Goal: Transaction & Acquisition: Subscribe to service/newsletter

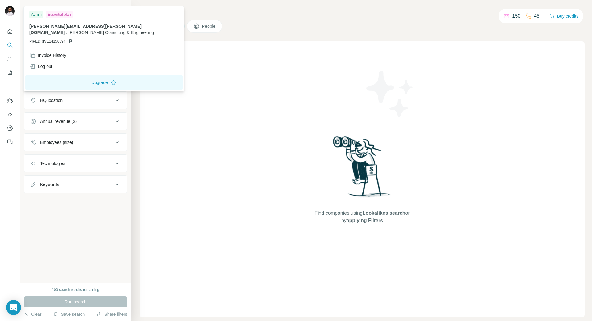
click at [11, 12] on img at bounding box center [10, 11] width 10 height 10
click at [91, 76] on button "Upgrade" at bounding box center [104, 82] width 158 height 15
drag, startPoint x: 91, startPoint y: 26, endPoint x: 29, endPoint y: 27, distance: 62.3
click at [29, 27] on div "Admin Essential plan [PERSON_NAME][EMAIL_ADDRESS][PERSON_NAME][DOMAIN_NAME] . […" at bounding box center [104, 29] width 158 height 42
copy span "[PERSON_NAME]@[PERSON_NAME]-consulting.d"
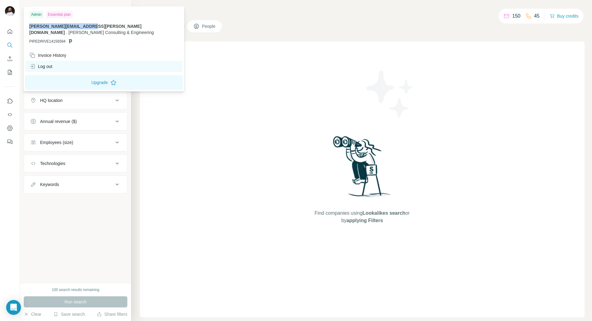
click at [47, 63] on div "Log out" at bounding box center [40, 66] width 23 height 6
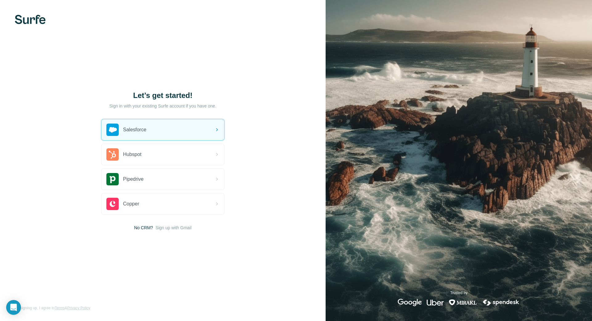
click at [34, 19] on img at bounding box center [30, 19] width 31 height 9
